Goal: Complete application form

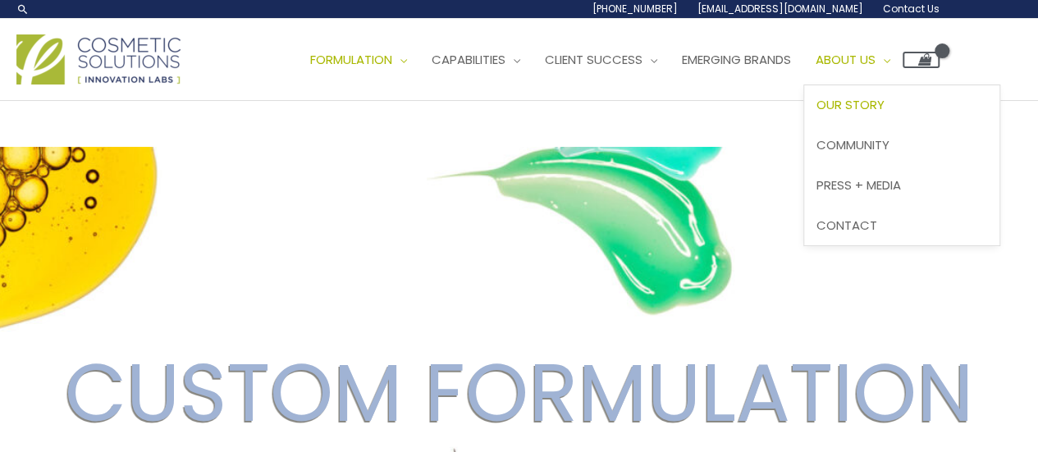
click at [816, 113] on span "Our Story" at bounding box center [850, 104] width 68 height 17
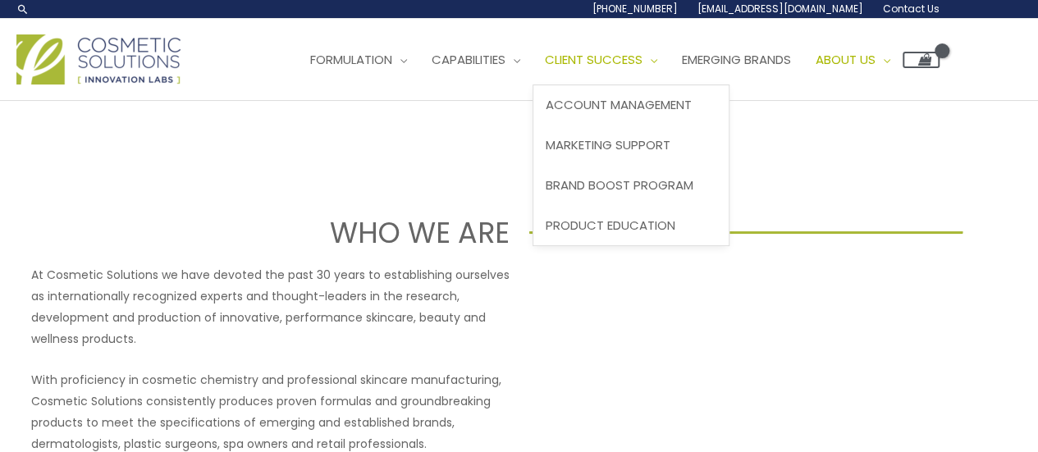
click at [545, 68] on span "Client Success" at bounding box center [594, 59] width 98 height 17
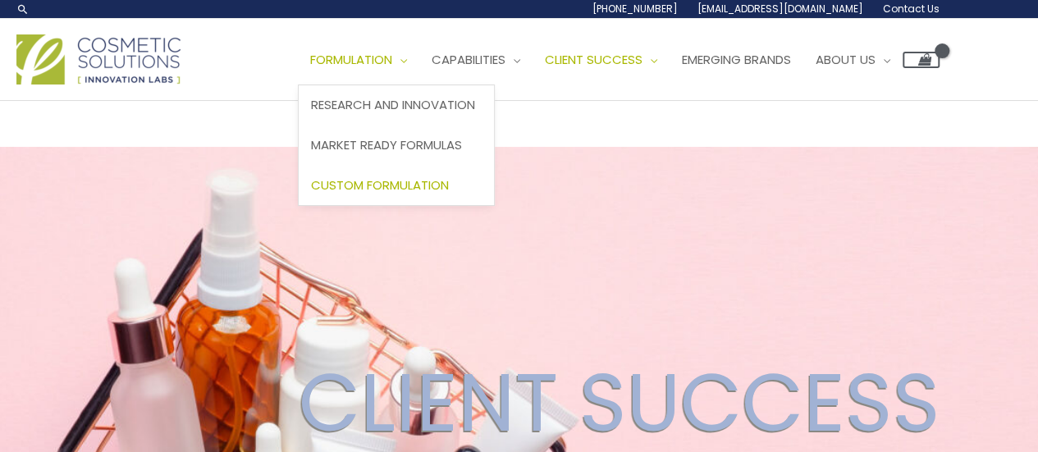
click at [311, 194] on span "Custom Formulation" at bounding box center [380, 184] width 138 height 17
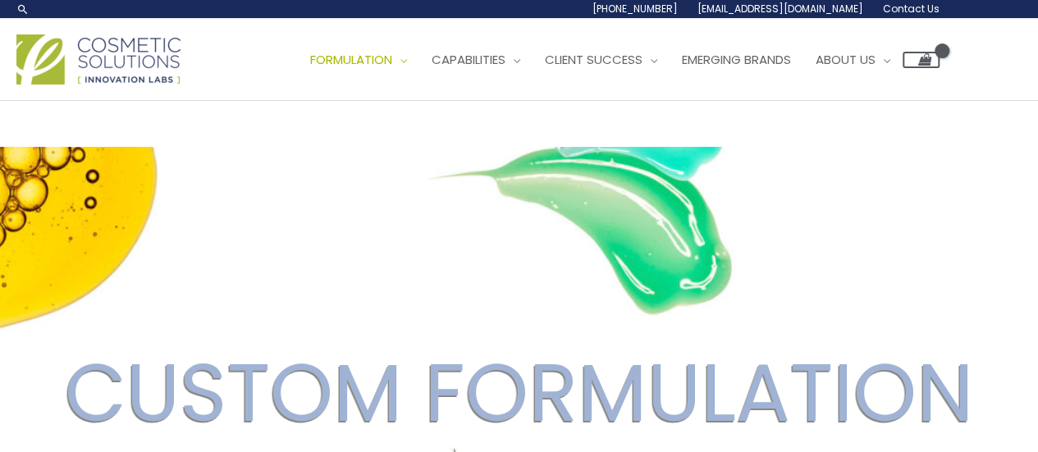
click at [0, 0] on span "Contact Us" at bounding box center [0, 0] width 0 height 0
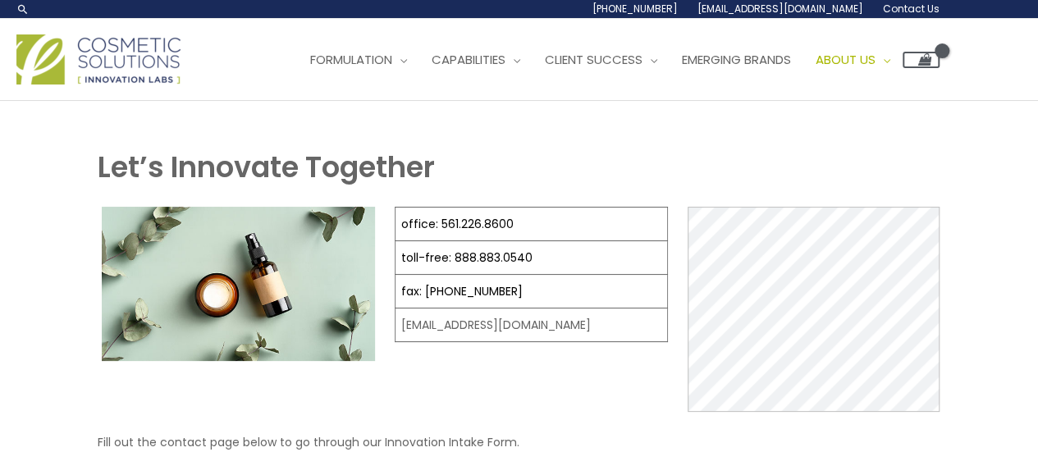
select select
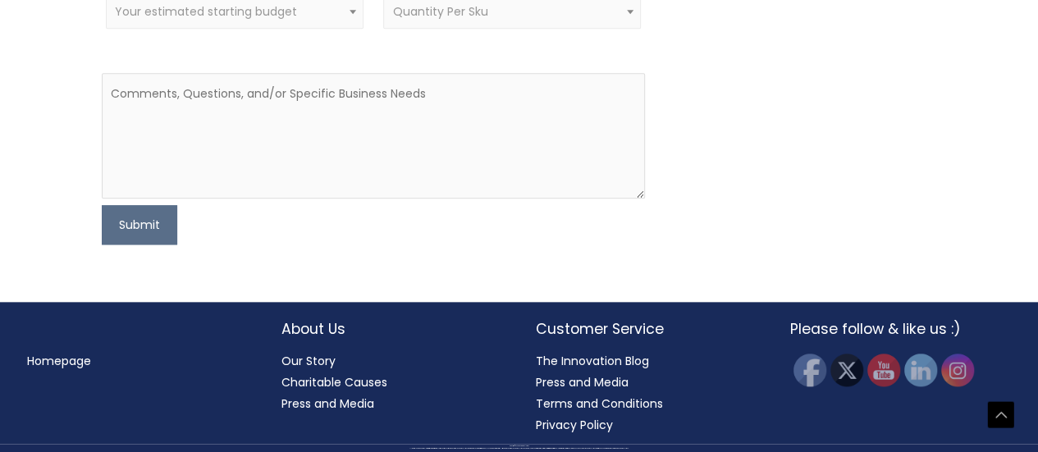
scroll to position [916, 0]
click at [568, 20] on span "Quantity Per Sku" at bounding box center [511, 12] width 239 height 16
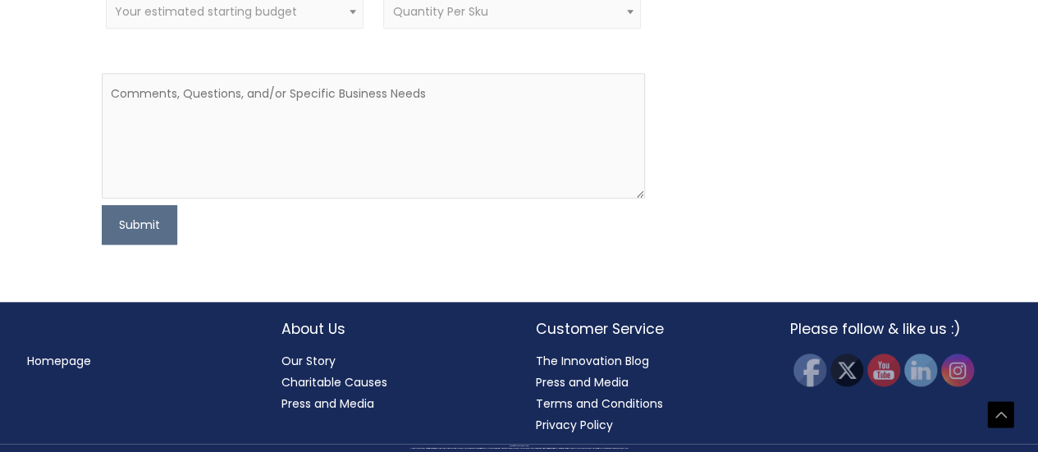
click at [304, 29] on span "Your estimated starting budget" at bounding box center [235, 11] width 258 height 34
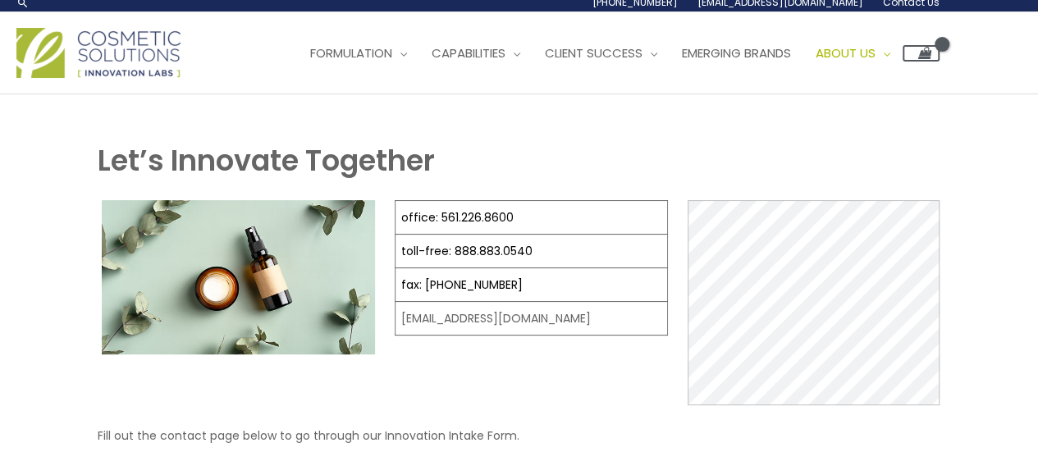
scroll to position [0, 0]
